Goal: Transaction & Acquisition: Purchase product/service

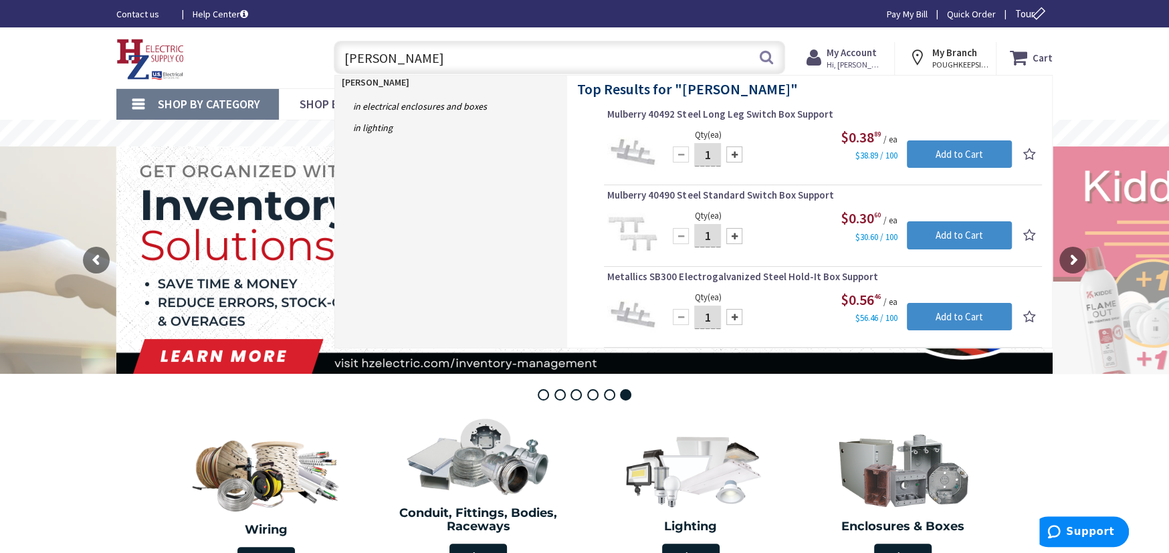
click at [419, 54] on input "madison ba" at bounding box center [560, 57] width 452 height 33
type input "m"
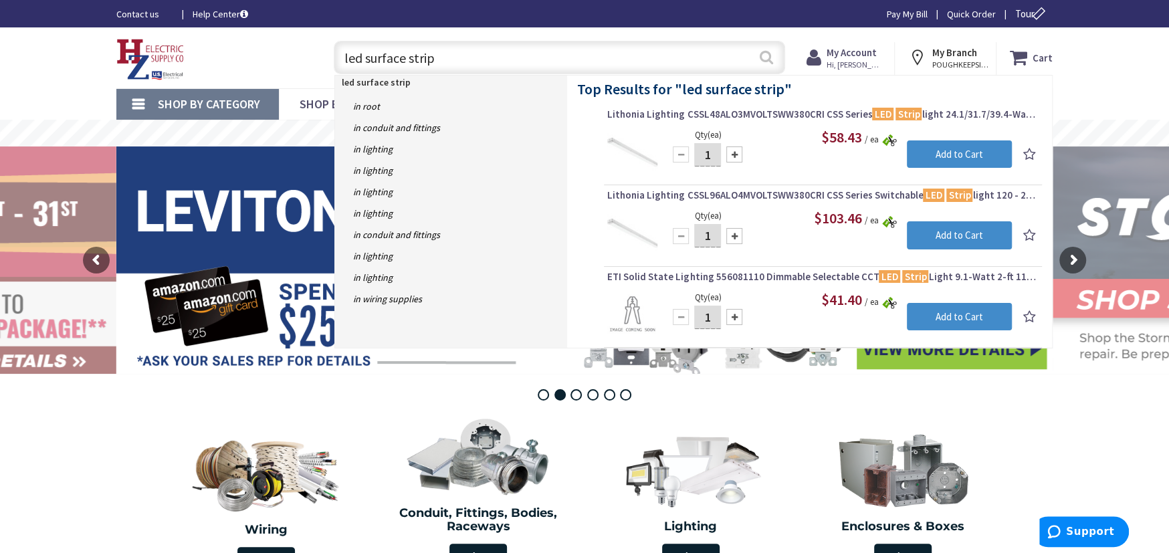
type input "led surface strip"
click at [765, 62] on button "Search" at bounding box center [766, 57] width 17 height 30
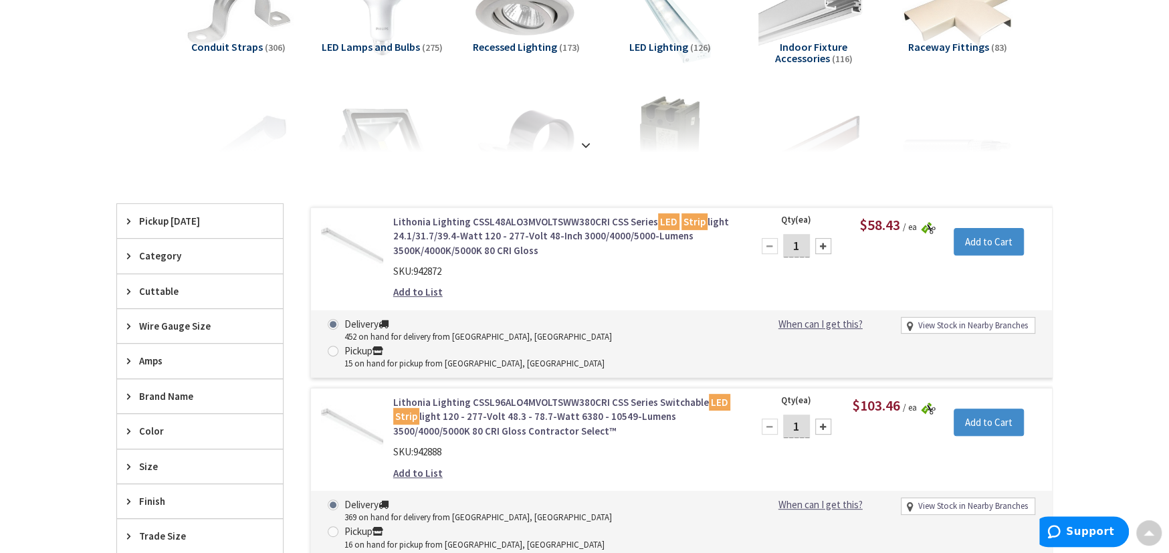
scroll to position [492, 0]
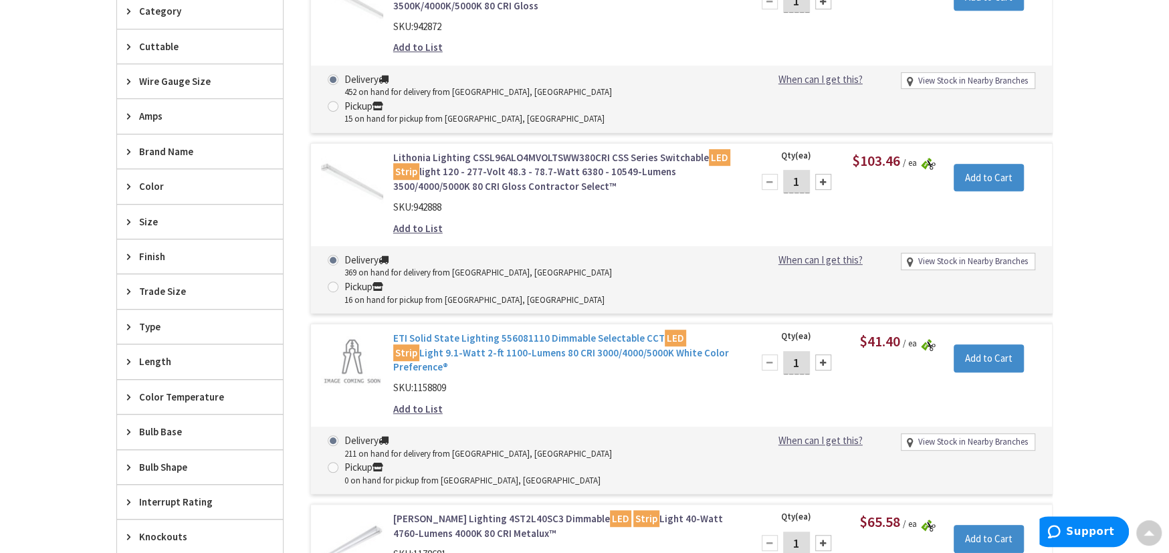
type input "[PERSON_NAME] Corners Rd, [GEOGRAPHIC_DATA], [GEOGRAPHIC_DATA]"
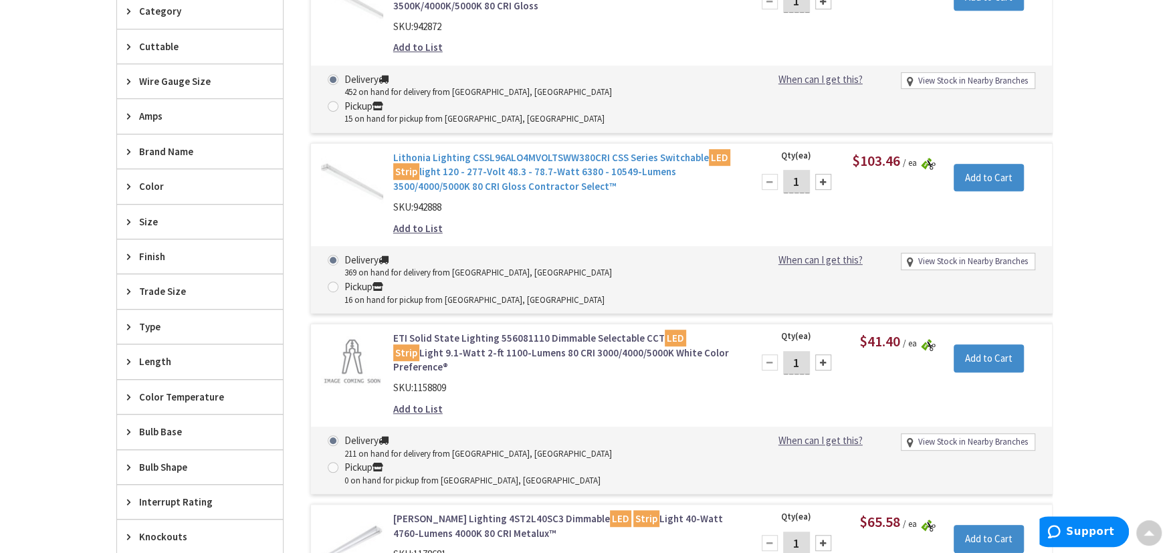
scroll to position [247, 0]
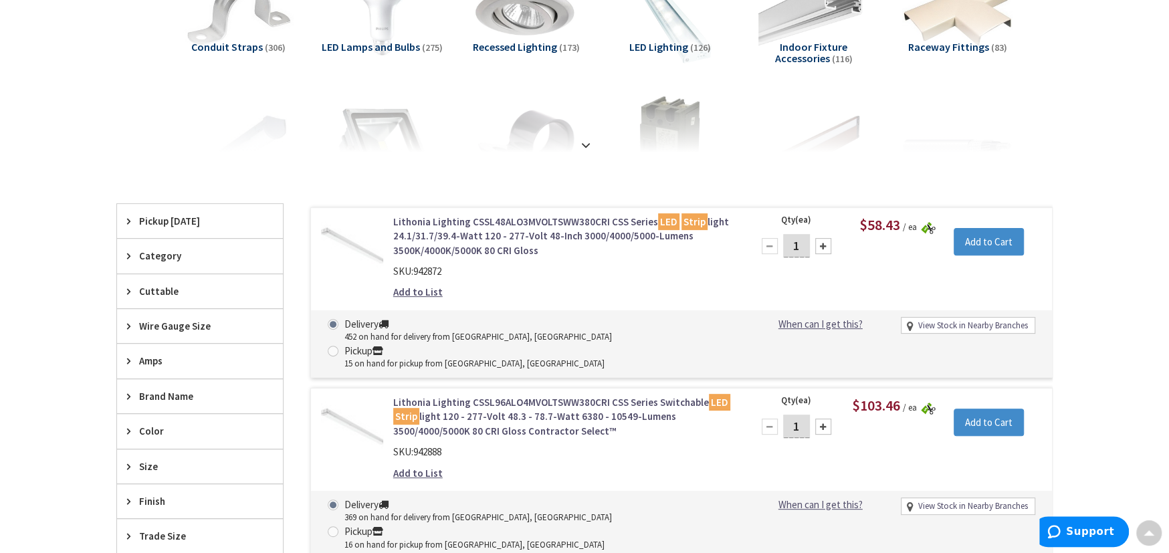
click at [419, 223] on link "Lithonia Lighting CSSL48ALO3MVOLTSWW380CRI CSS Series LED Strip light 24.1/31.7…" at bounding box center [563, 236] width 341 height 43
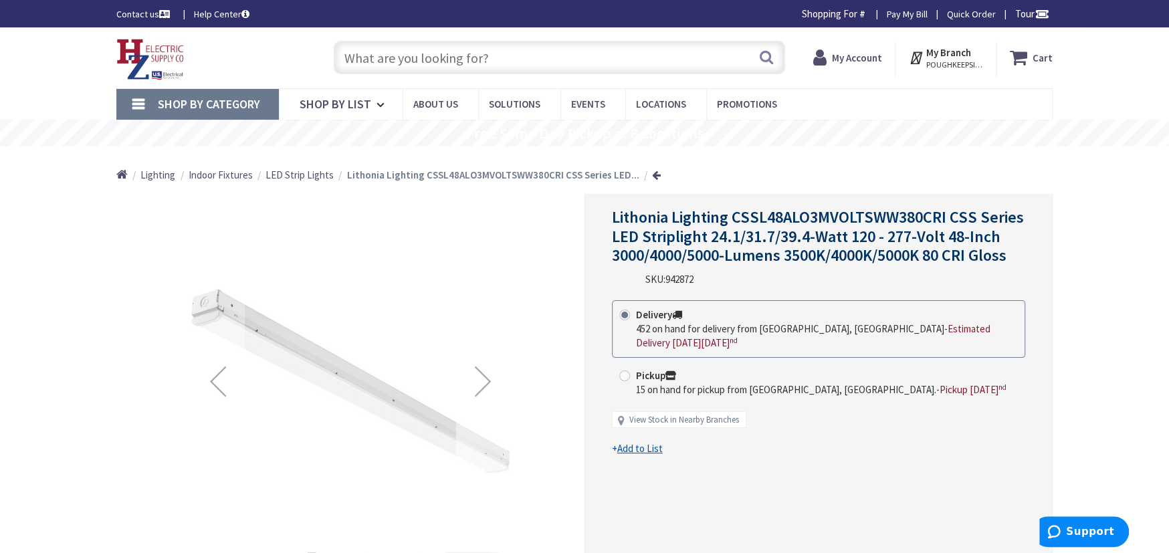
click at [485, 387] on div "Next" at bounding box center [483, 382] width 54 height 54
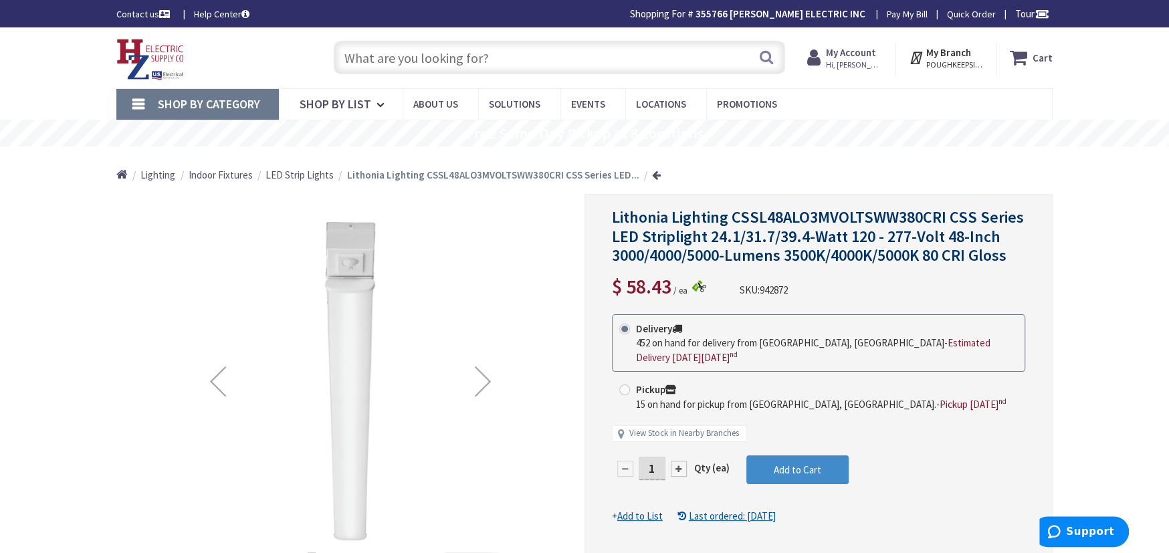
click at [485, 387] on div "Next" at bounding box center [483, 382] width 54 height 54
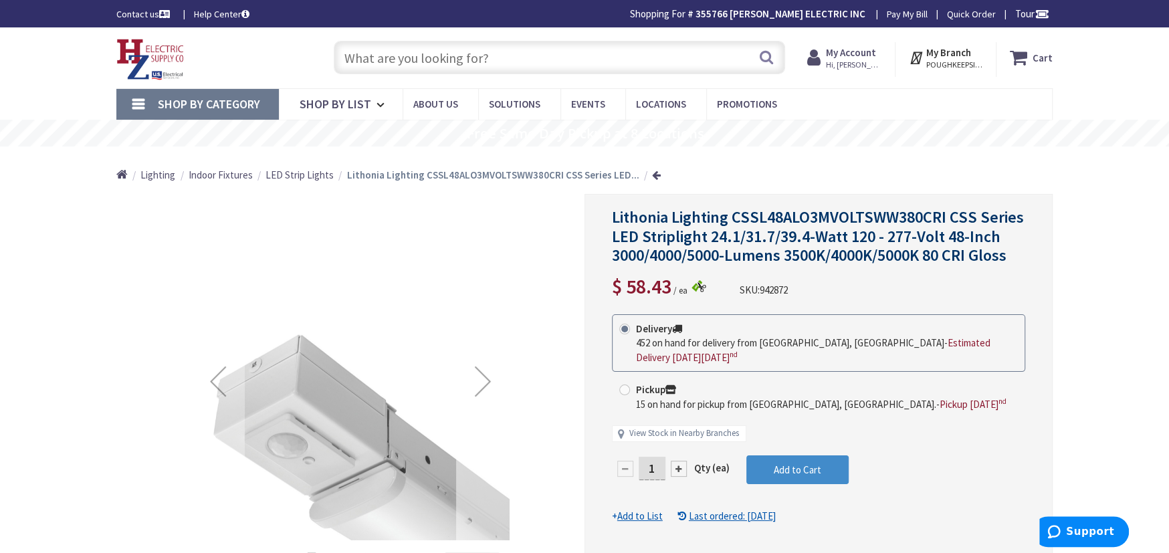
click at [485, 387] on div "Next" at bounding box center [483, 382] width 54 height 54
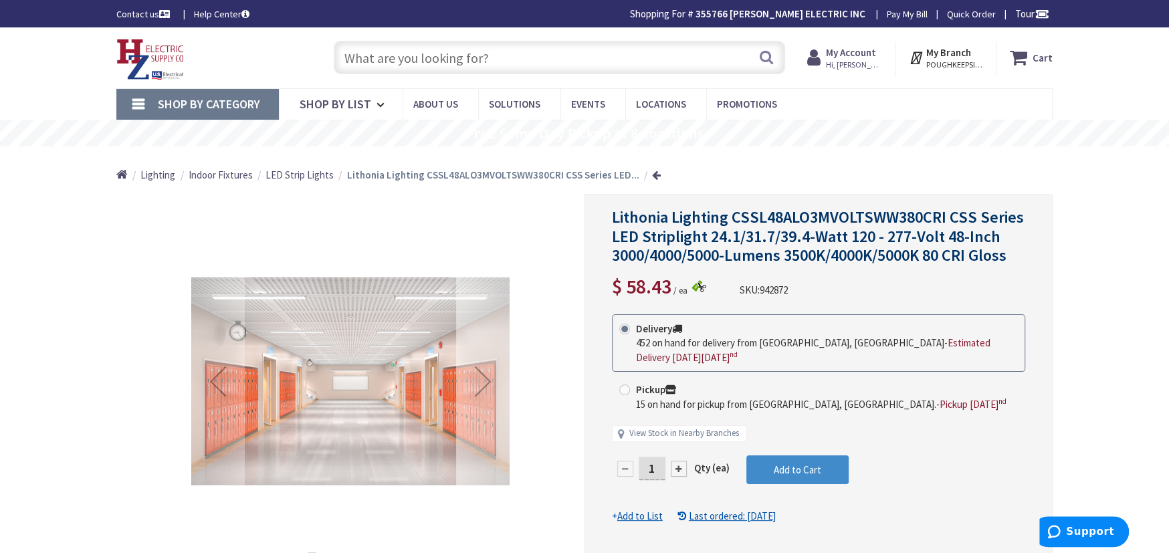
click at [485, 387] on div "Next" at bounding box center [483, 382] width 54 height 54
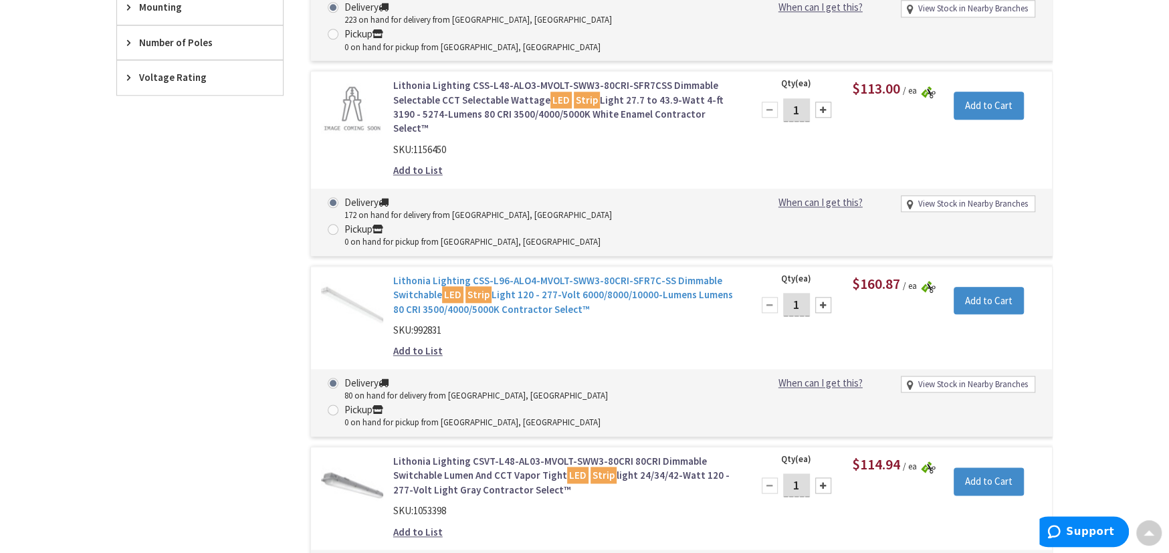
scroll to position [1093, 0]
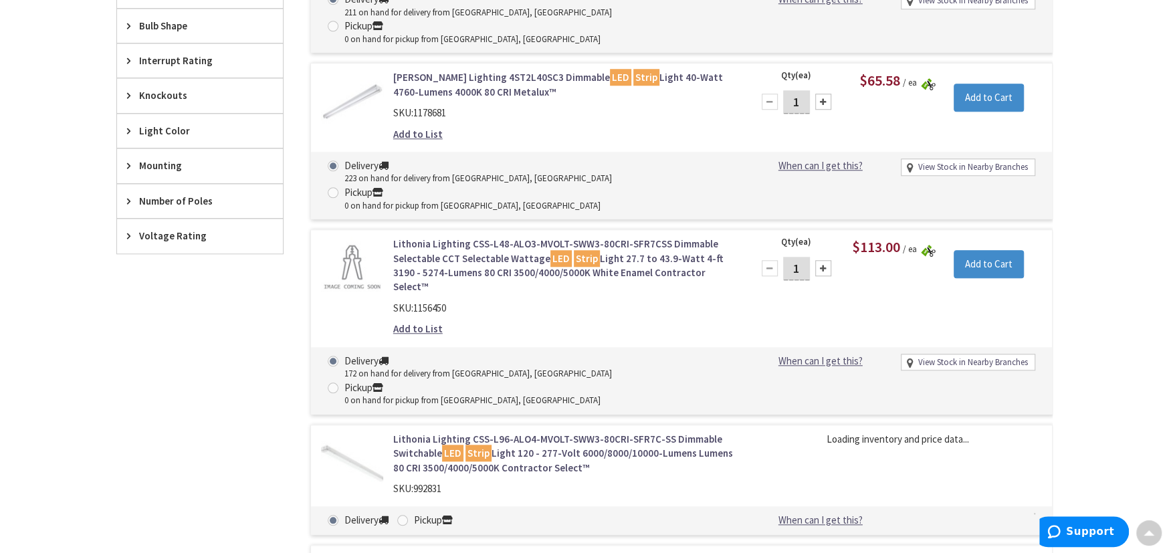
scroll to position [1179, 0]
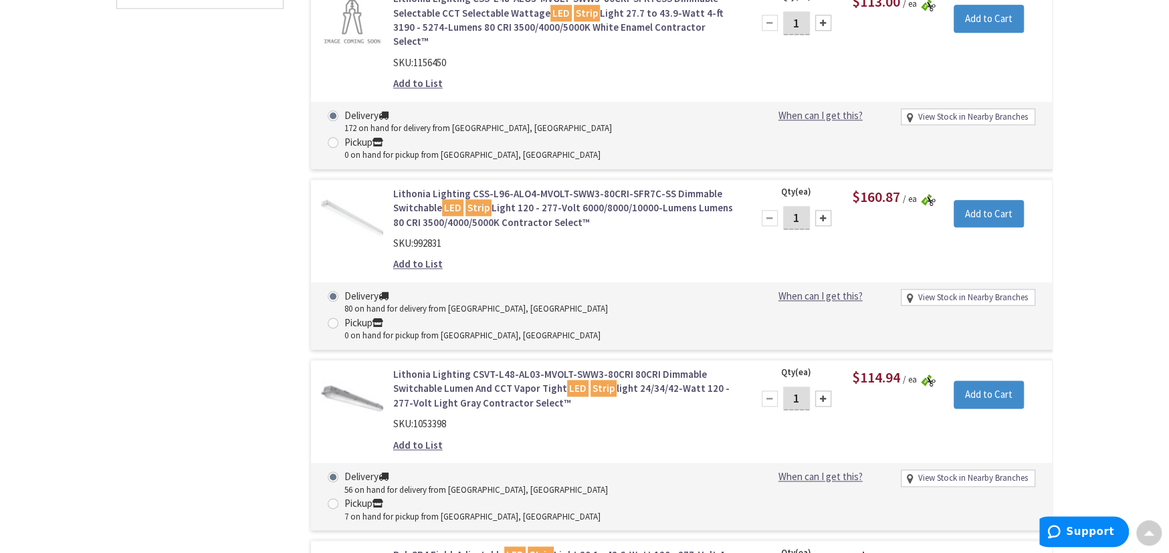
click at [421, 548] on link "Rab SR4 Field-Adjustable LED Strip Light 20.1 - 42.6-Watt 120 - 277-Volt 4-ft 3…" at bounding box center [563, 562] width 341 height 29
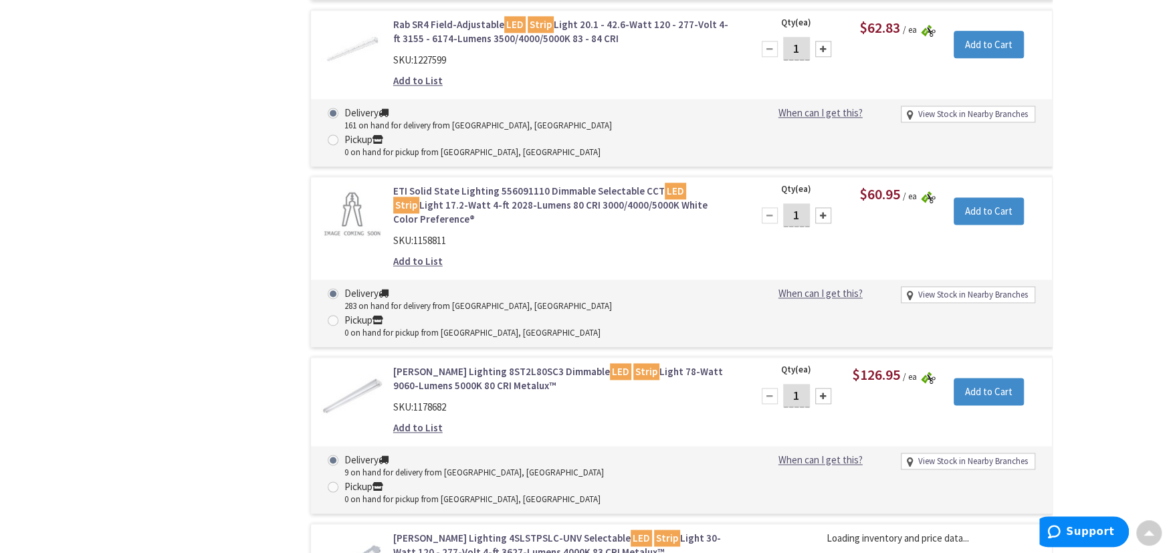
scroll to position [1412, 0]
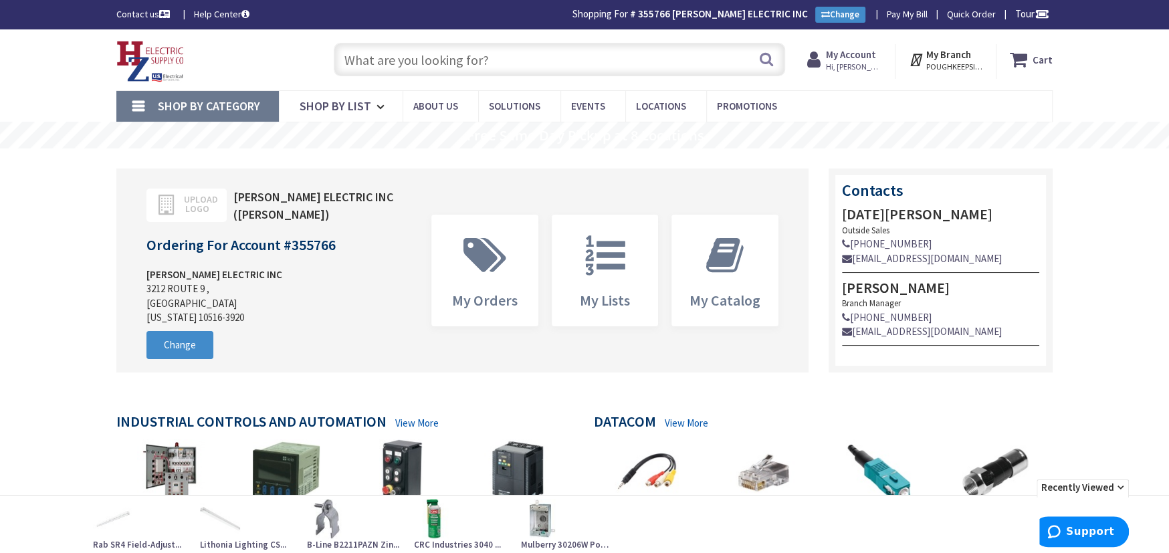
click at [353, 60] on input "text" at bounding box center [560, 59] width 452 height 33
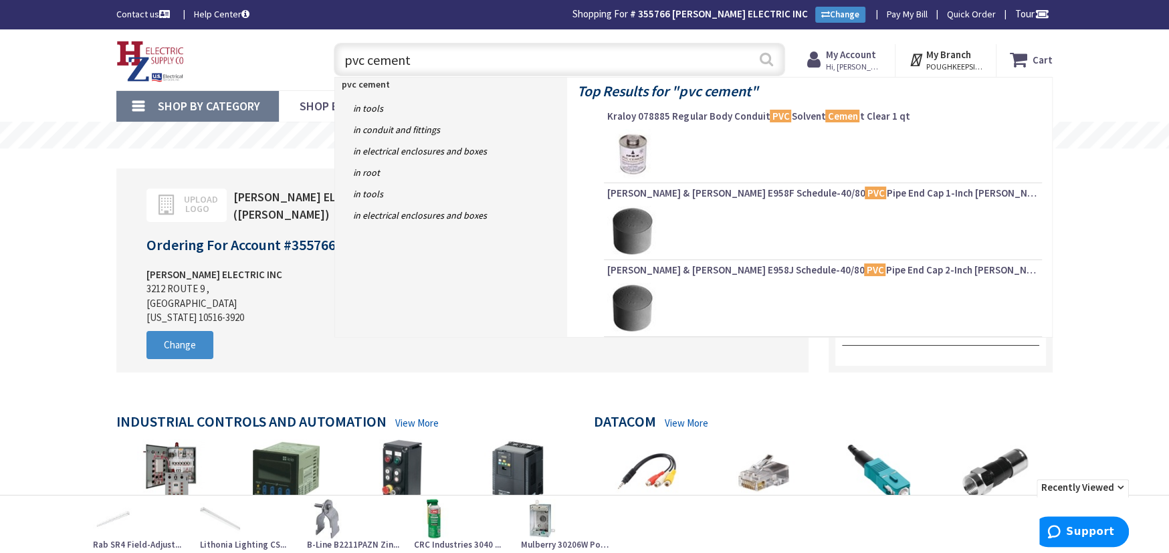
type input "pvc cement"
click at [763, 58] on button "Search" at bounding box center [766, 59] width 17 height 30
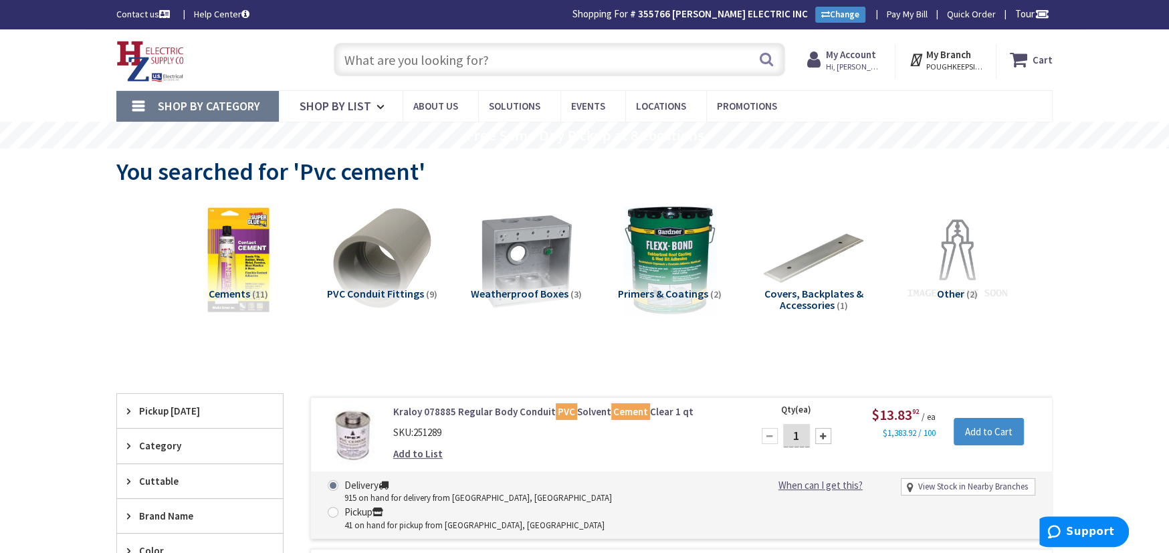
scroll to position [245, 0]
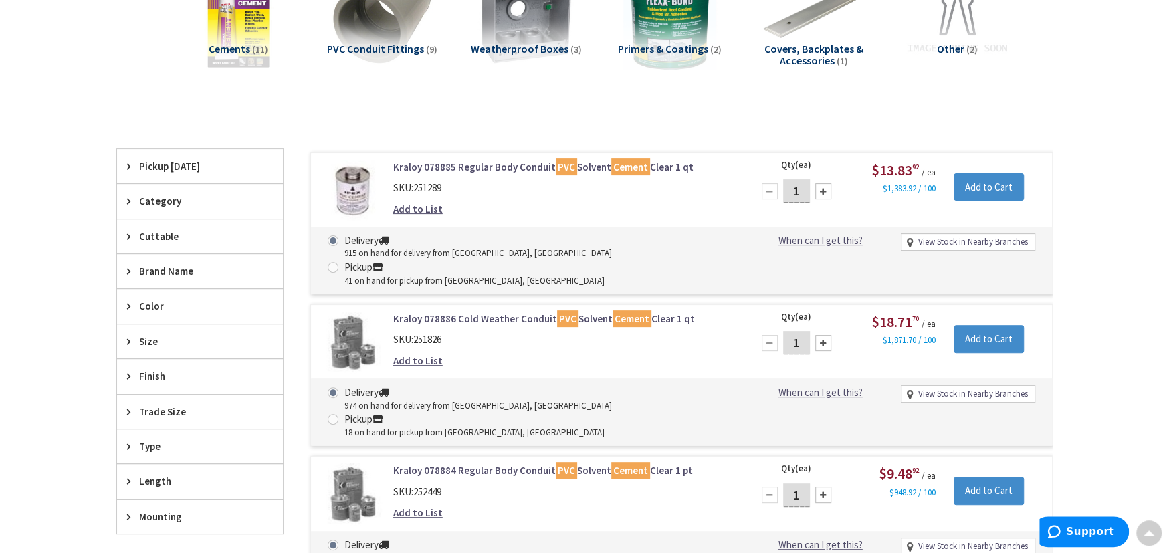
click at [822, 187] on div at bounding box center [823, 191] width 16 height 16
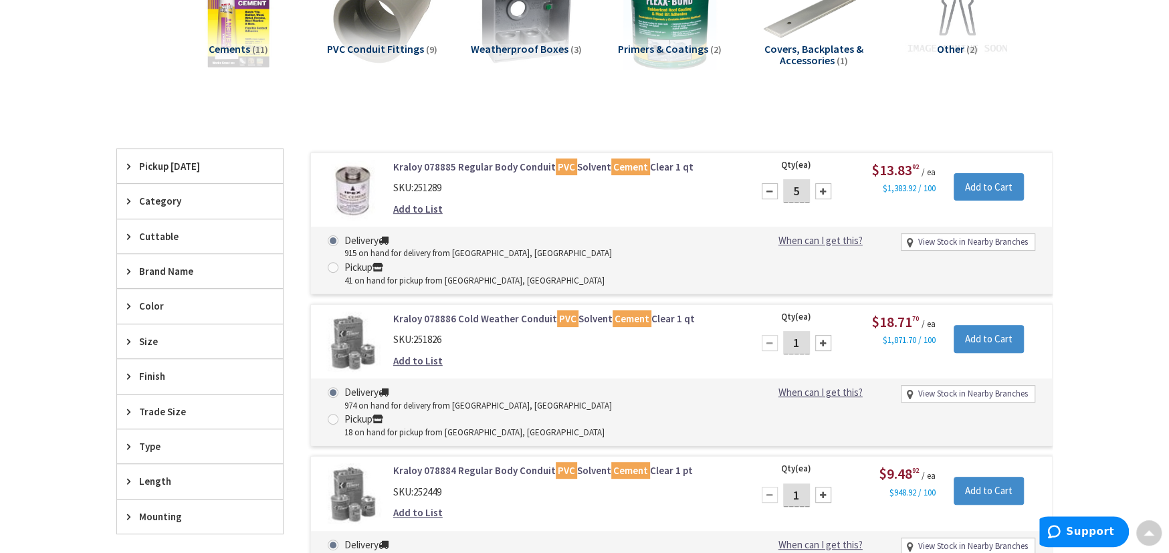
type input "6"
click at [975, 190] on input "Add to Cart" at bounding box center [989, 187] width 70 height 28
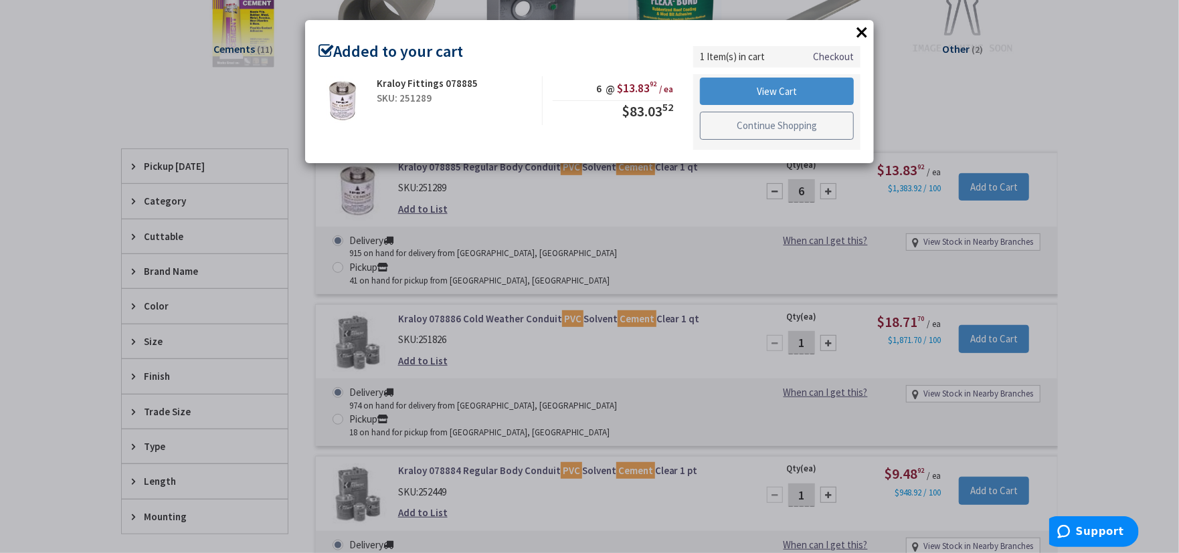
click at [769, 120] on link "Continue Shopping" at bounding box center [777, 126] width 154 height 28
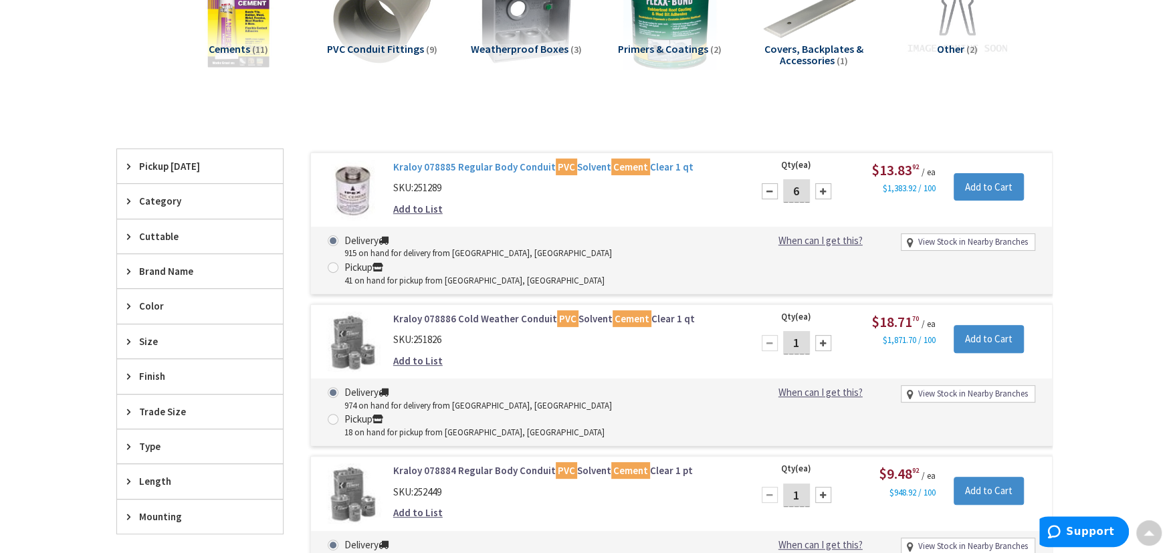
scroll to position [0, 0]
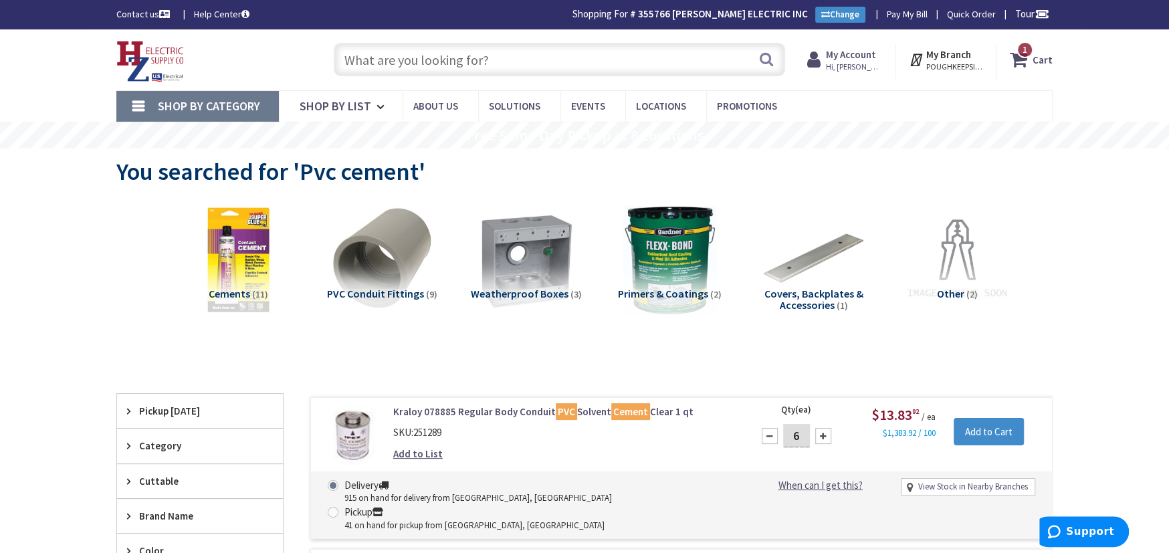
click at [1026, 47] on span "1" at bounding box center [1025, 49] width 5 height 11
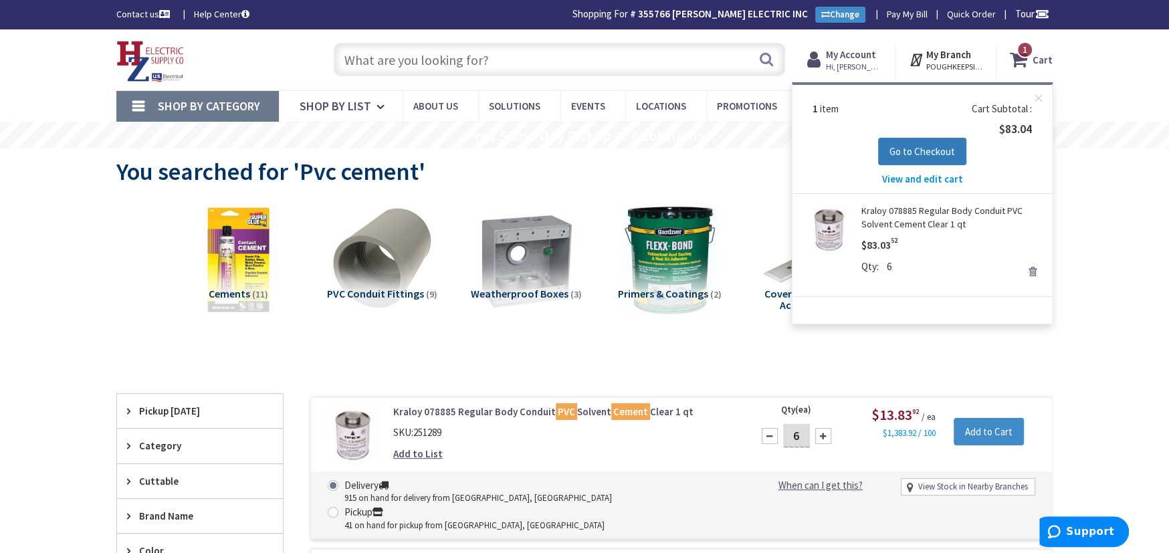
click at [917, 156] on span "Go to Checkout" at bounding box center [923, 151] width 66 height 13
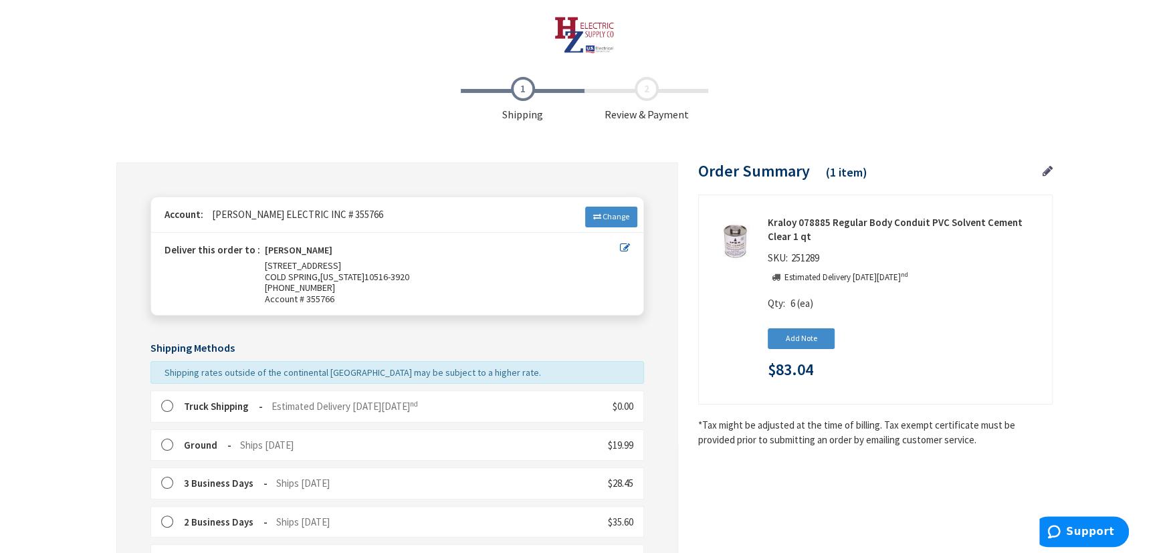
click at [168, 402] on label at bounding box center [171, 406] width 21 height 13
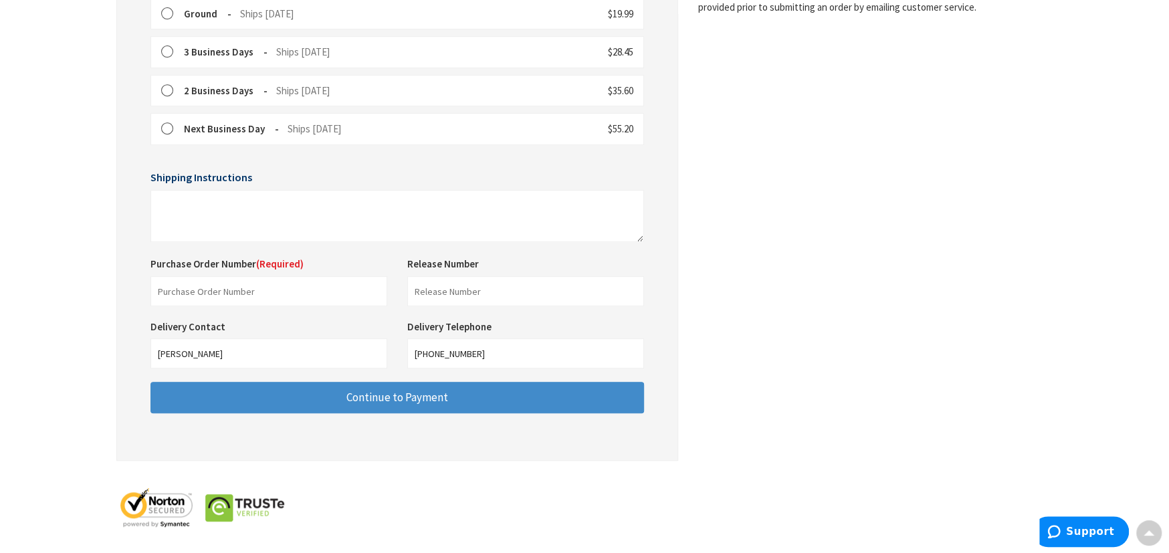
scroll to position [436, 0]
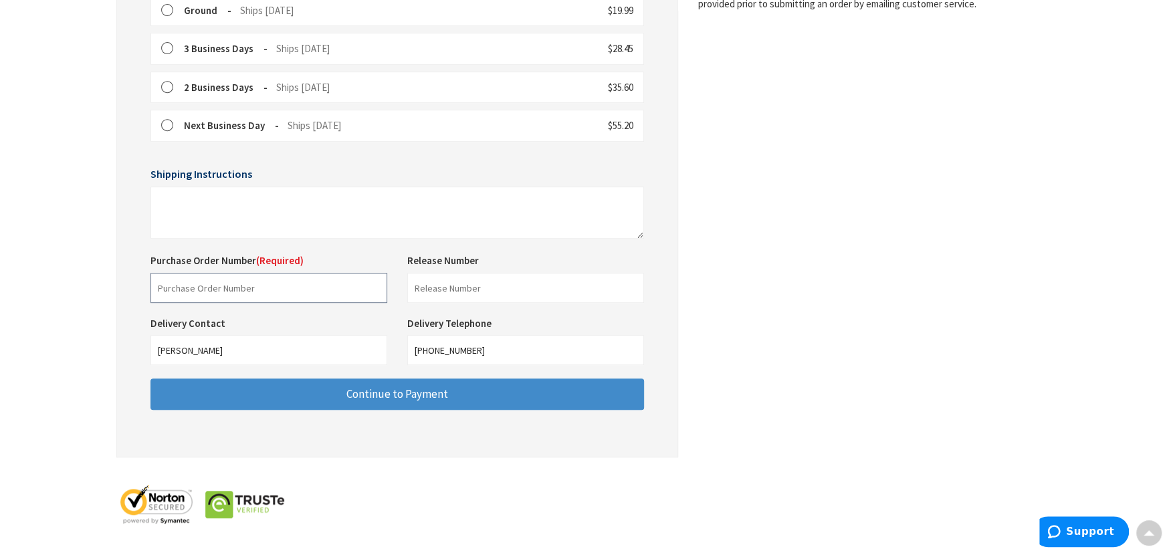
click at [284, 284] on input "text" at bounding box center [269, 288] width 237 height 30
type input "Shop"
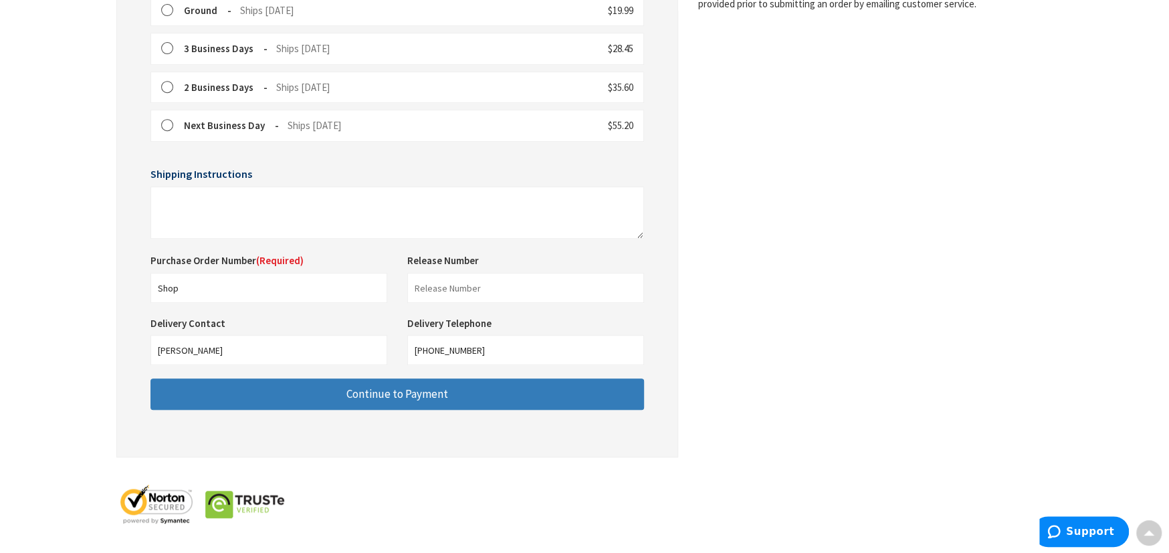
click at [354, 395] on span "Continue to Payment" at bounding box center [398, 394] width 102 height 15
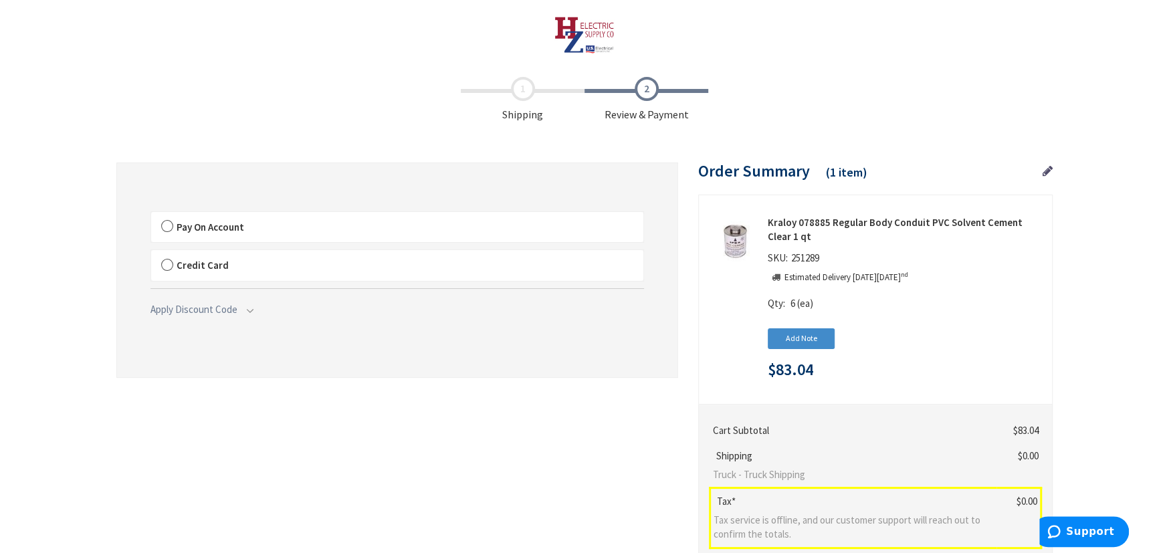
click at [165, 227] on label "Pay On Account" at bounding box center [397, 227] width 492 height 31
click at [151, 215] on input "Pay On Account" at bounding box center [151, 215] width 0 height 0
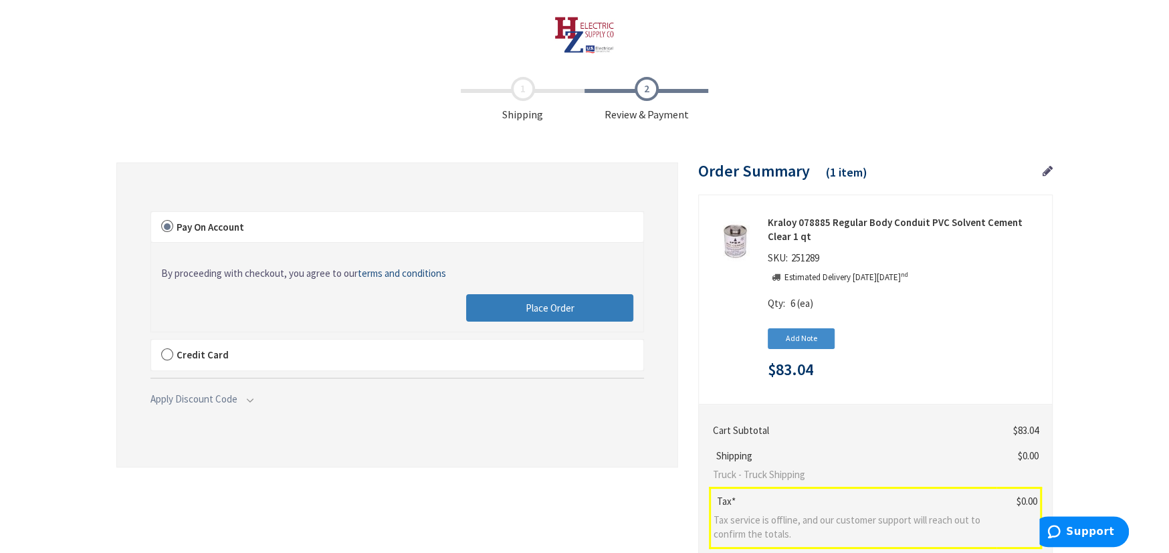
click at [526, 306] on span "Place Order" at bounding box center [550, 308] width 49 height 13
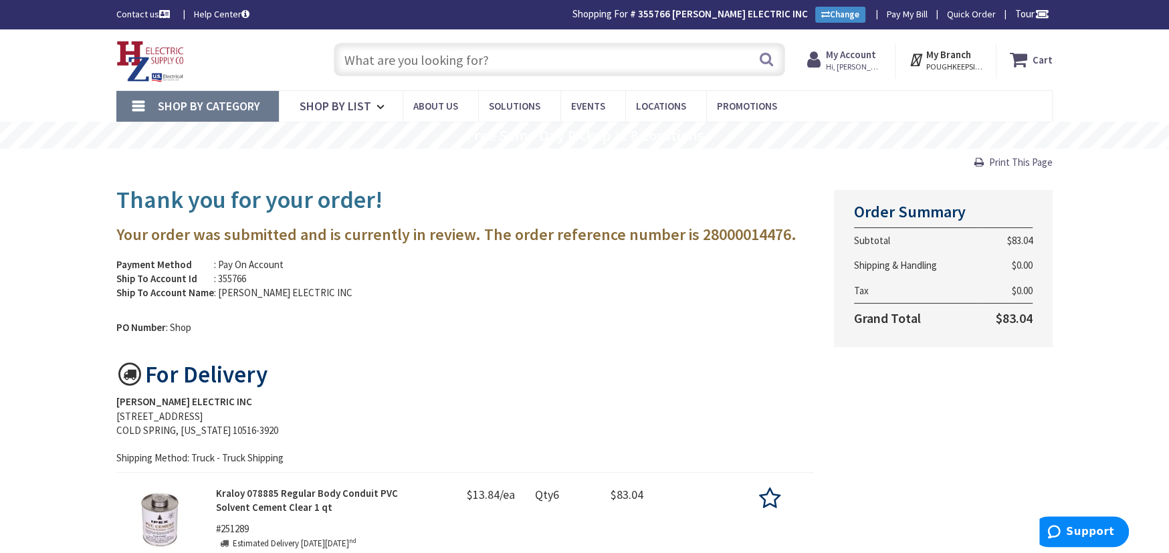
click at [382, 53] on input "text" at bounding box center [560, 59] width 452 height 33
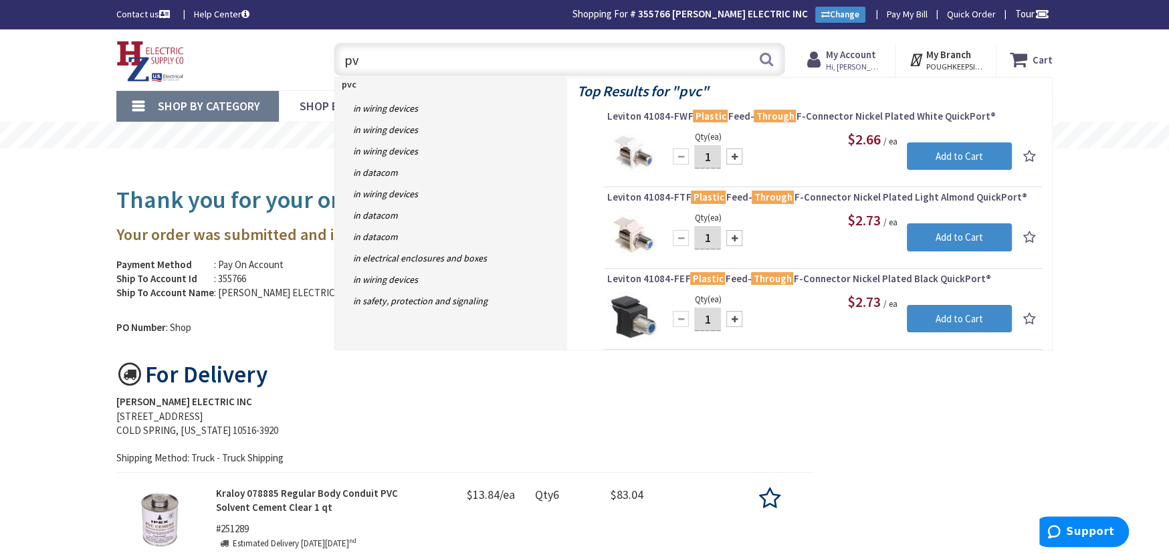
type input "p"
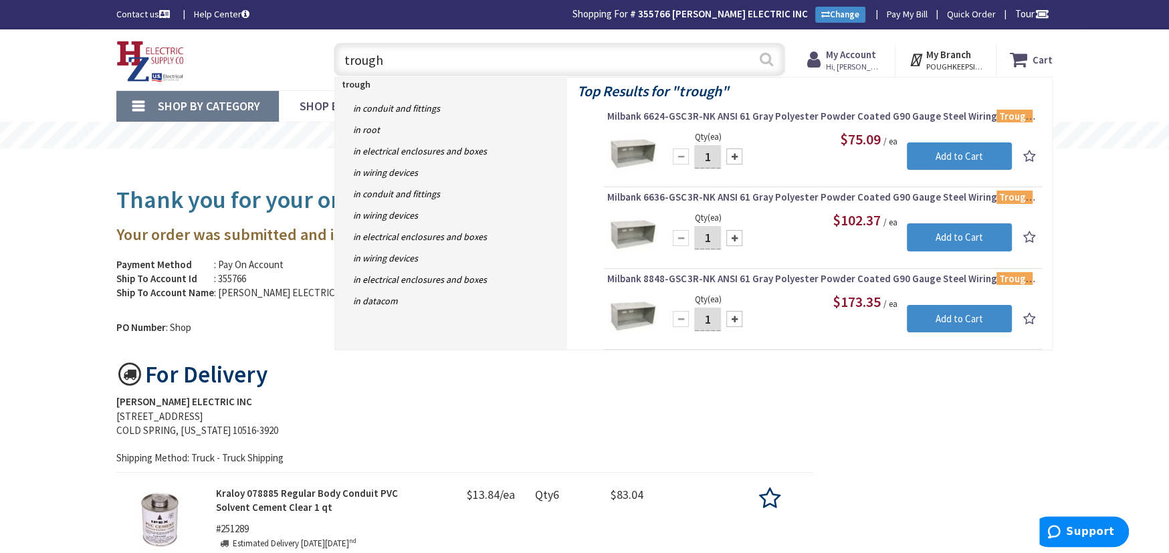
type input "trough"
click at [765, 60] on button "Search" at bounding box center [766, 59] width 17 height 30
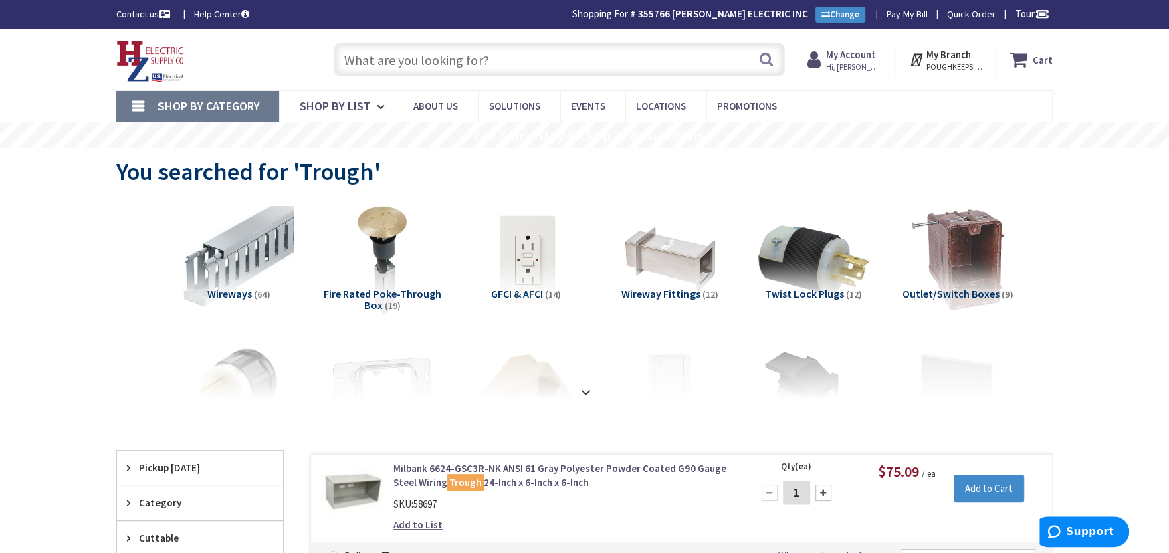
click at [213, 288] on span "Wireways" at bounding box center [229, 293] width 45 height 13
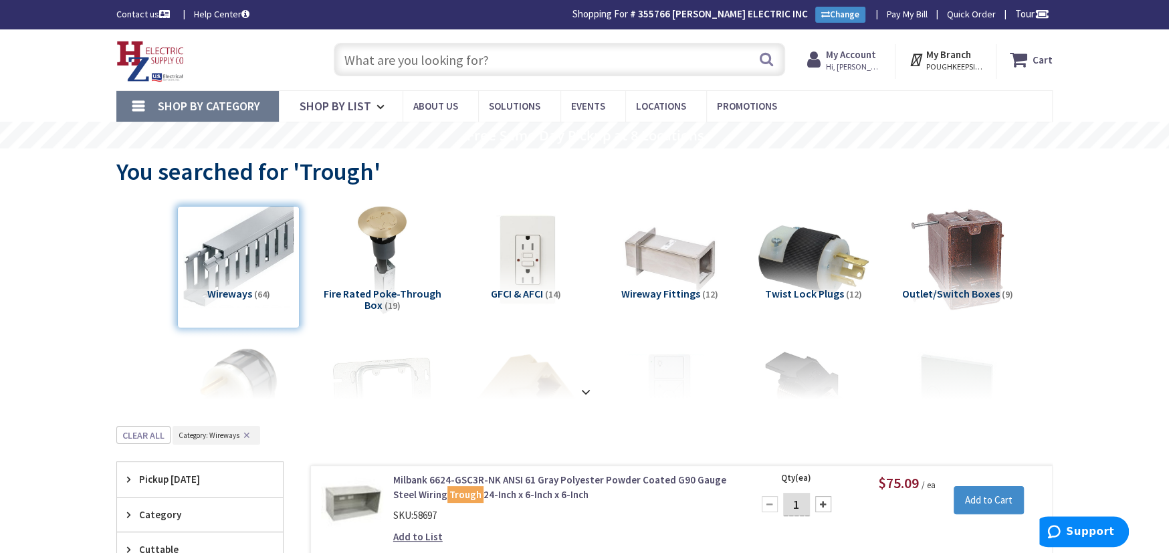
scroll to position [245, 0]
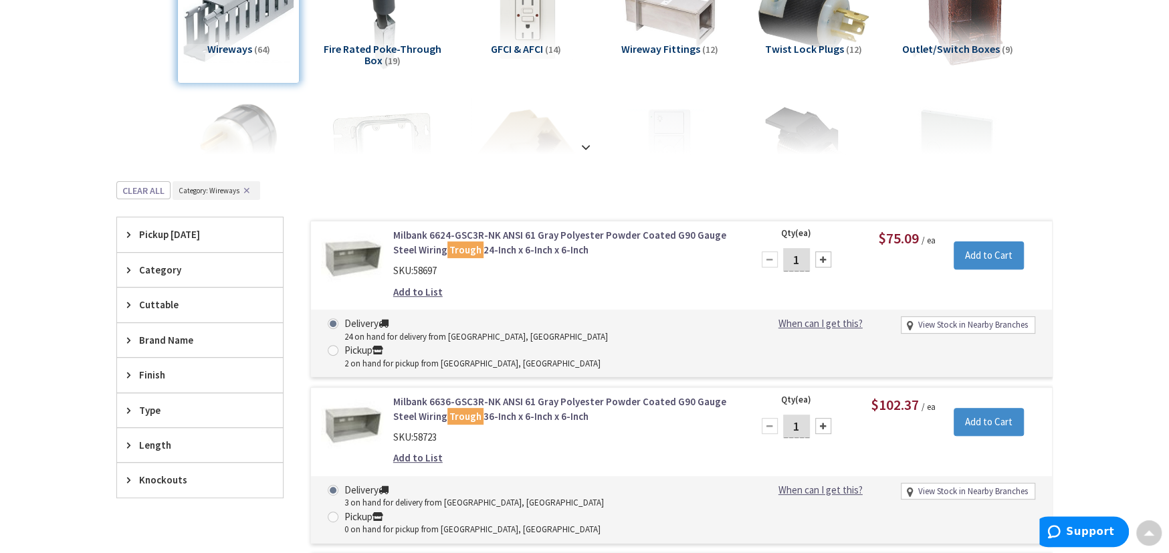
click at [171, 375] on span "Finish" at bounding box center [193, 375] width 109 height 14
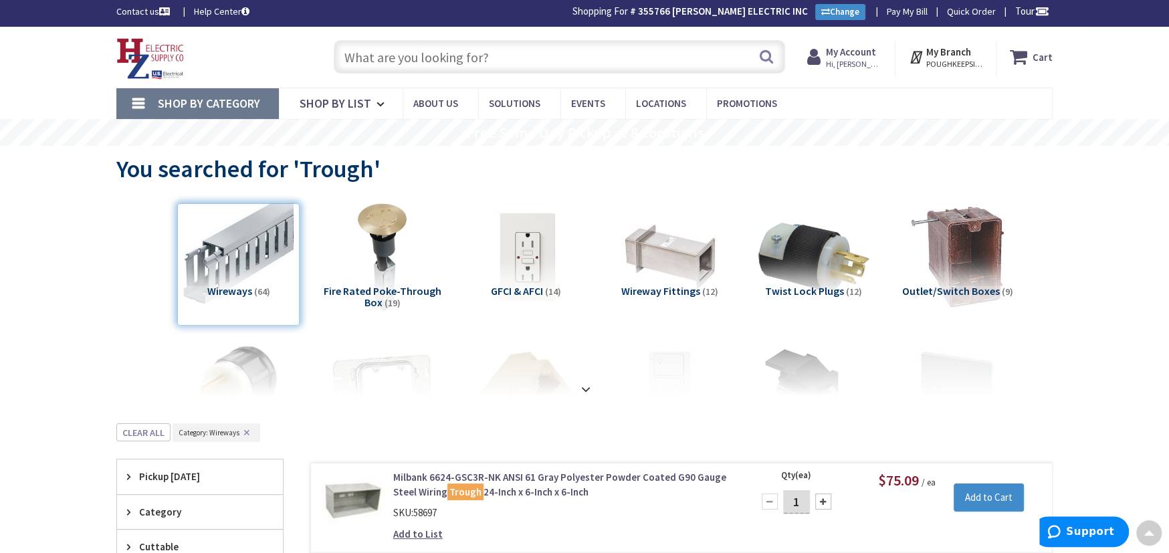
scroll to position [0, 0]
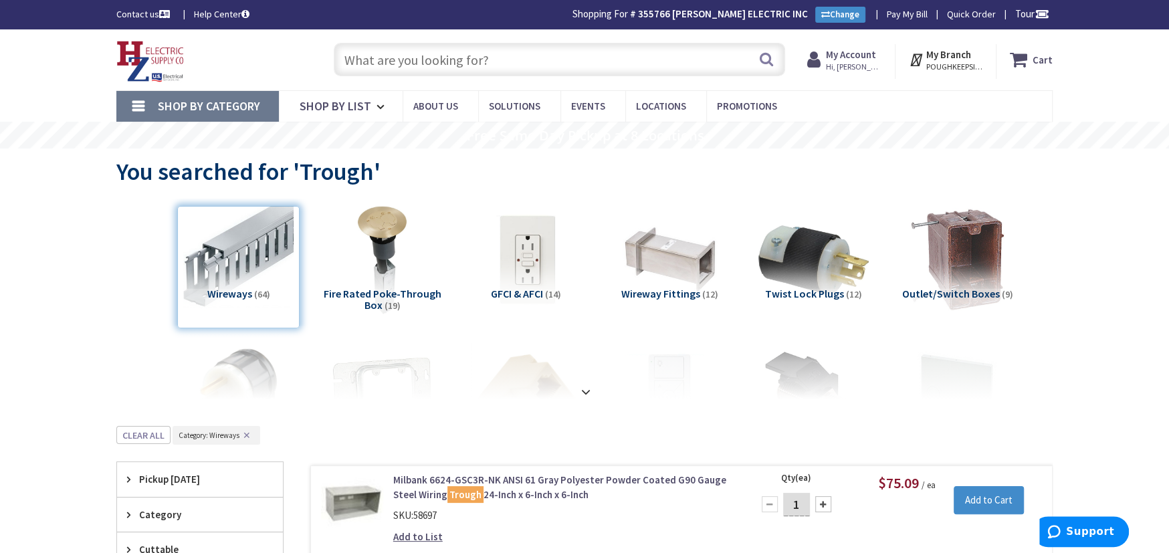
click at [367, 58] on input "text" at bounding box center [560, 59] width 452 height 33
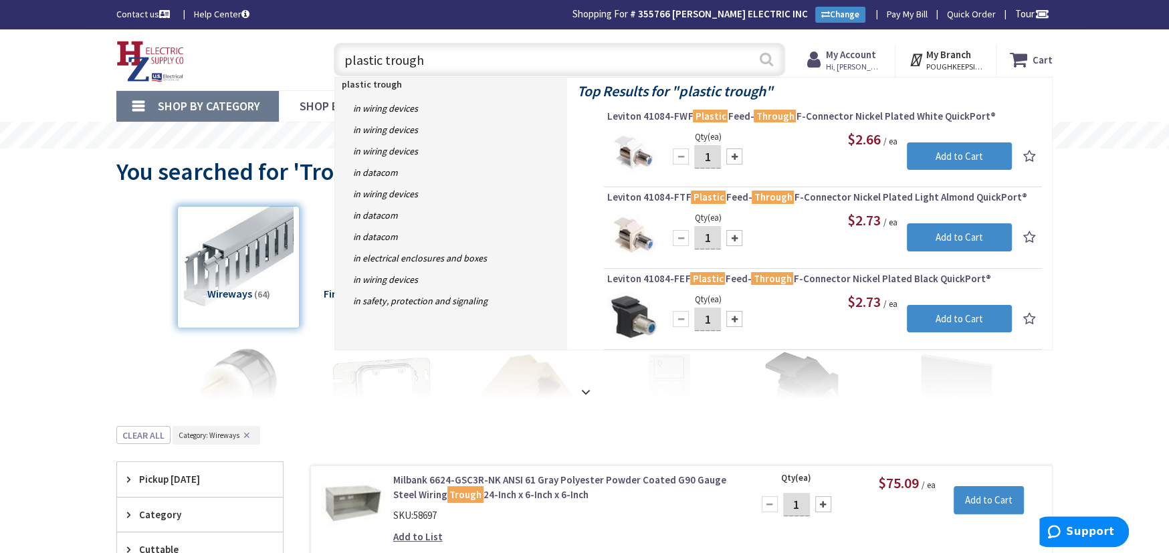
type input "plastic trough"
click at [766, 63] on button "Search" at bounding box center [766, 59] width 17 height 30
